Goal: Information Seeking & Learning: Learn about a topic

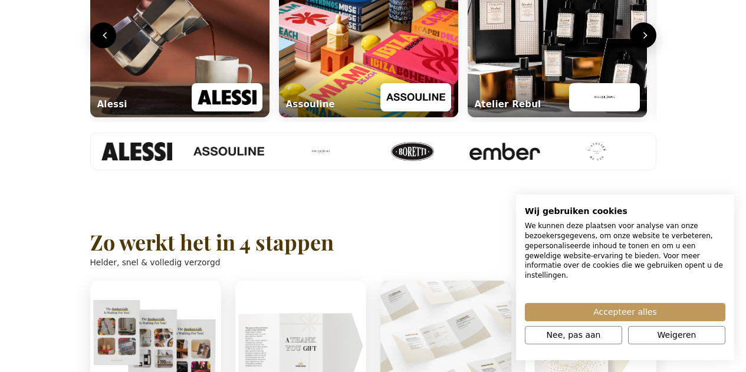
scroll to position [590, 0]
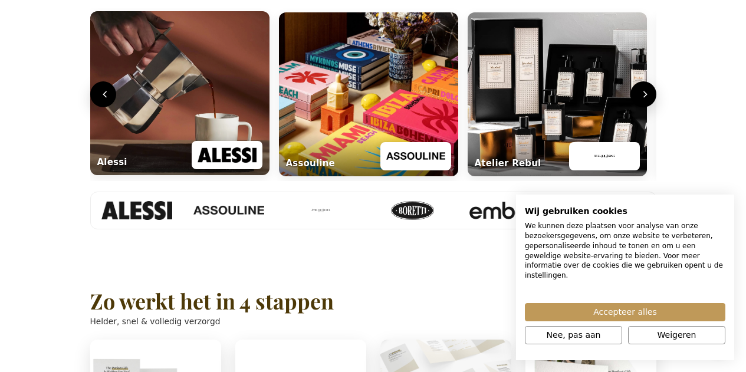
click at [213, 168] on img "Lifestyle carrousel" at bounding box center [179, 93] width 179 height 164
click at [162, 172] on img "Lifestyle carrousel" at bounding box center [179, 93] width 179 height 164
click at [196, 175] on img "Lifestyle carrousel" at bounding box center [179, 93] width 179 height 164
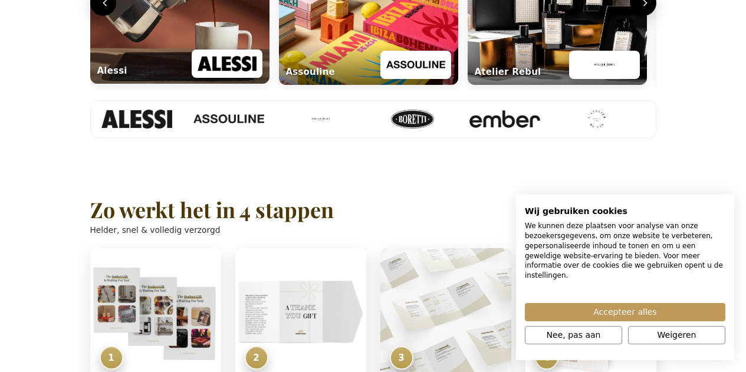
scroll to position [708, 0]
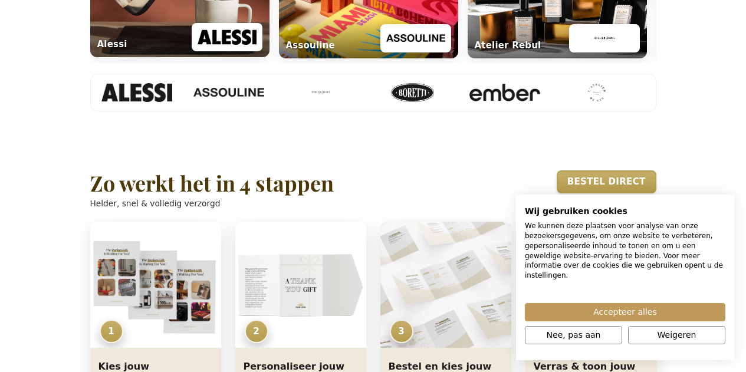
click at [216, 48] on img "Lifestyle carrousel" at bounding box center [227, 37] width 59 height 21
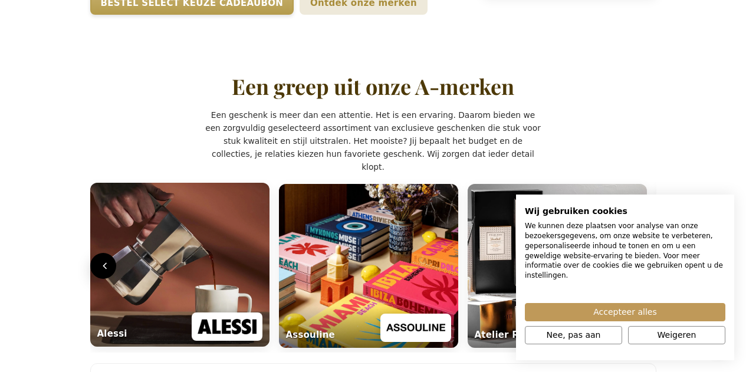
scroll to position [472, 0]
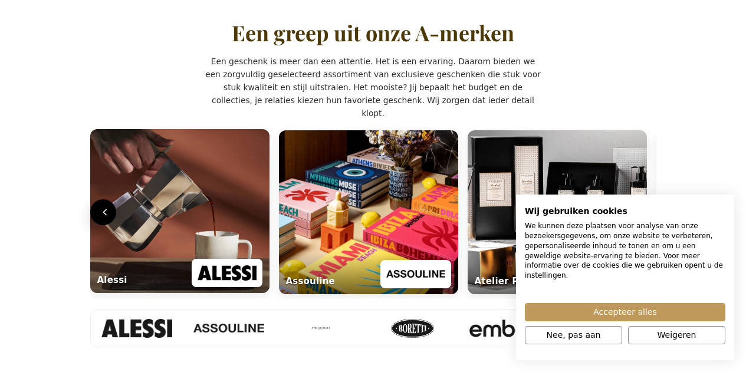
click at [116, 287] on div "Alessi" at bounding box center [112, 281] width 30 height 14
click at [211, 284] on img "Lifestyle carrousel" at bounding box center [227, 272] width 59 height 21
click at [212, 284] on img "Lifestyle carrousel" at bounding box center [227, 272] width 59 height 21
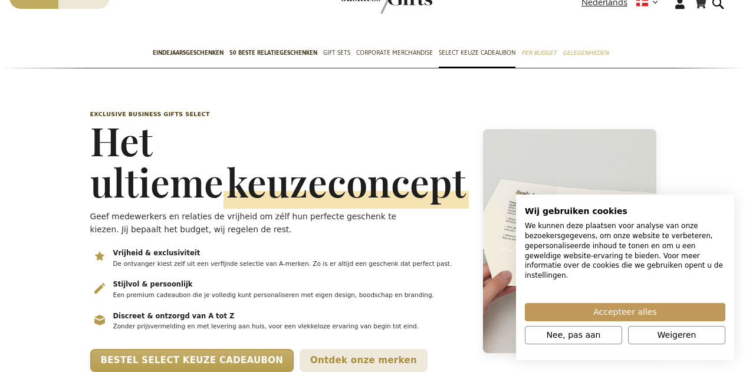
scroll to position [0, 0]
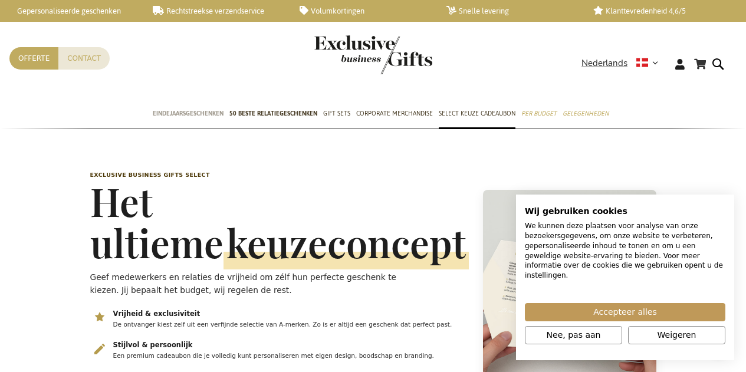
click at [198, 114] on span "Eindejaarsgeschenken" at bounding box center [188, 113] width 71 height 12
click at [268, 116] on span "50 beste relatiegeschenken" at bounding box center [273, 113] width 88 height 12
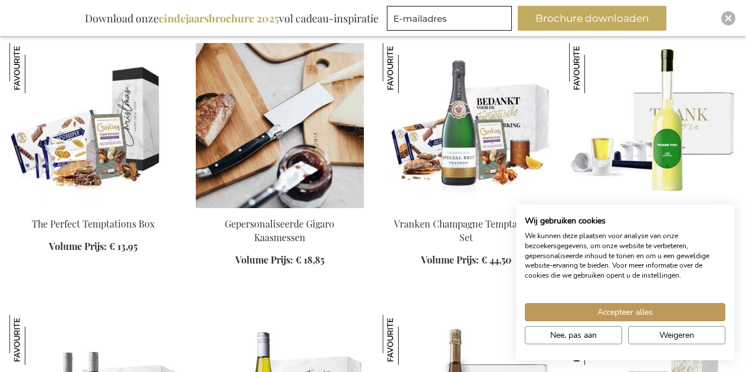
scroll to position [767, 0]
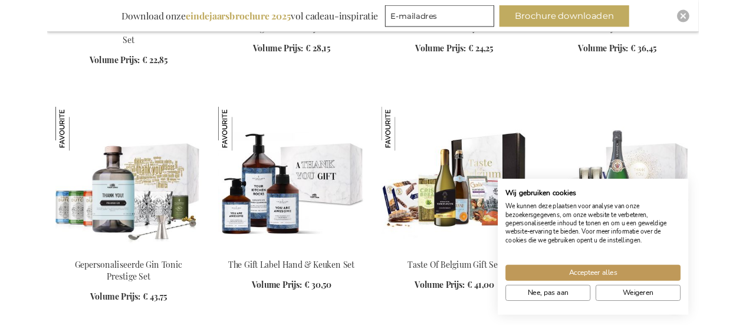
scroll to position [1238, 0]
